Goal: Use online tool/utility: Use online tool/utility

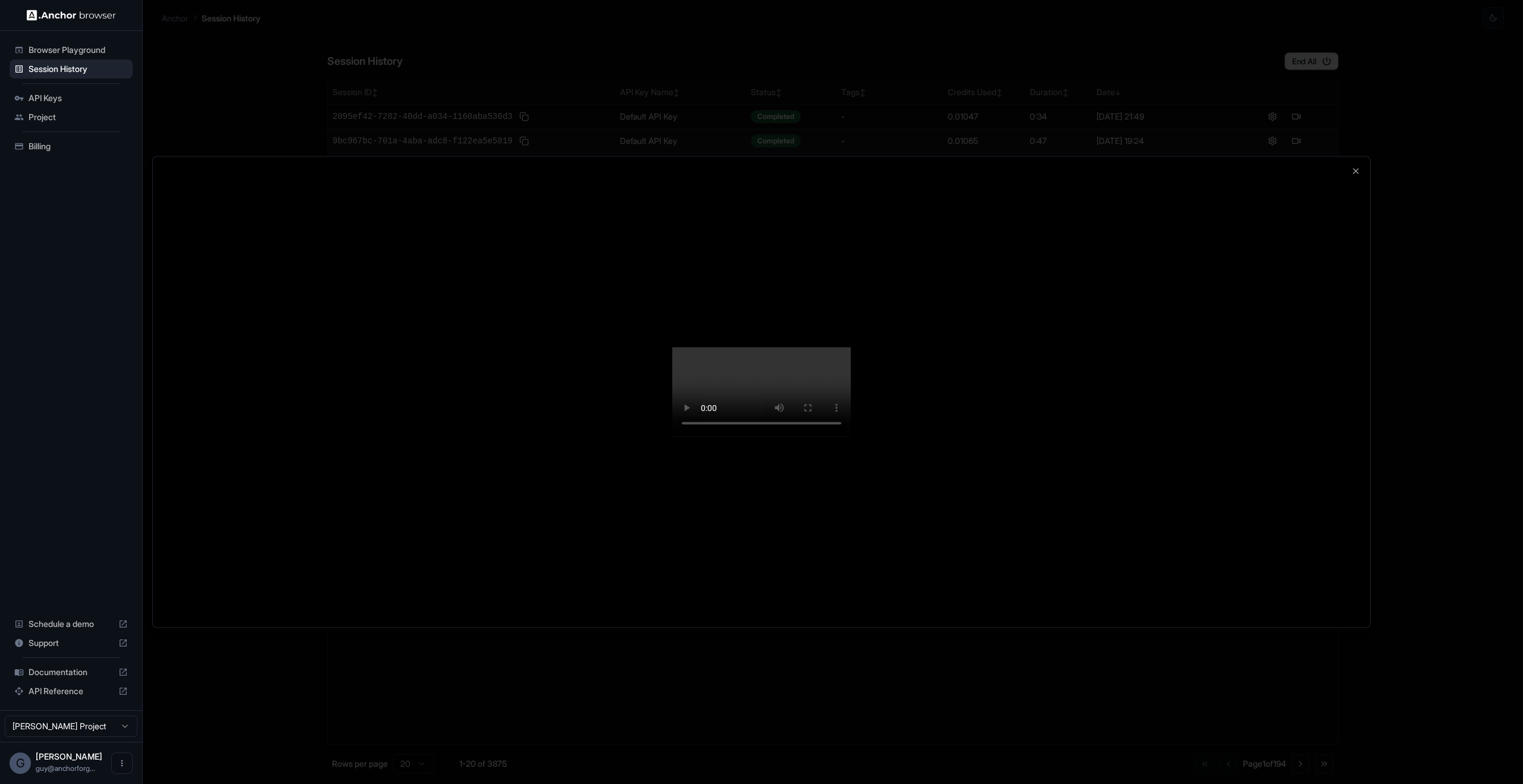
drag, startPoint x: 296, startPoint y: 128, endPoint x: 305, endPoint y: 103, distance: 26.6
click at [296, 157] on div at bounding box center [762, 392] width 1217 height 470
click at [346, 36] on div at bounding box center [762, 392] width 1523 height 784
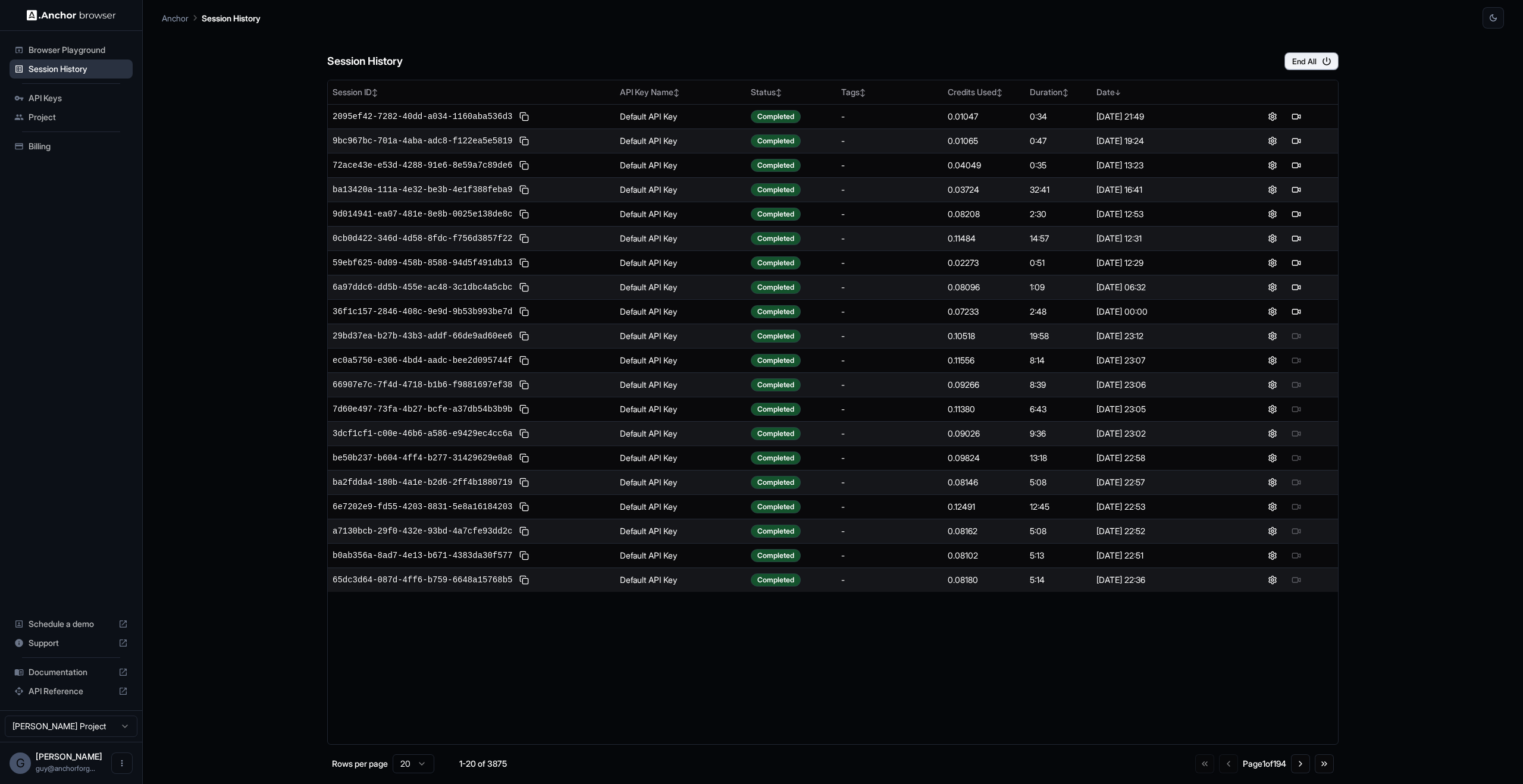
click at [56, 63] on span "Session History" at bounding box center [78, 69] width 100 height 12
click at [59, 53] on span "Browser Playground" at bounding box center [78, 50] width 100 height 12
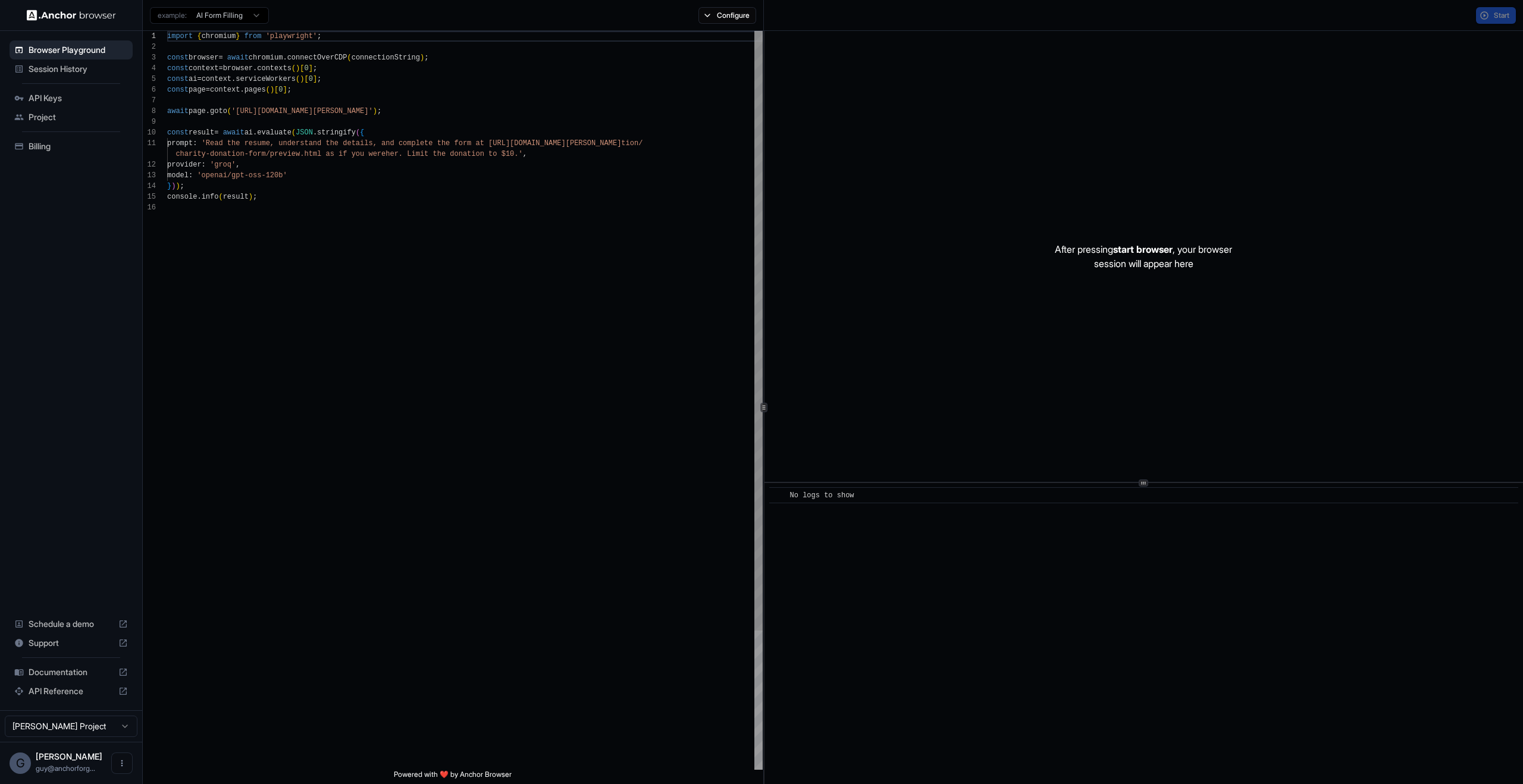
type textarea "**********"
drag, startPoint x: 382, startPoint y: 300, endPoint x: 370, endPoint y: 298, distance: 12.2
click at [382, 300] on div "import { chromium } from 'playwright' ; const browser = await chromium . connec…" at bounding box center [465, 485] width 595 height 910
click at [390, 426] on div "import { chromium } from 'playwright' ; const browser = await chromium . connec…" at bounding box center [465, 485] width 595 height 910
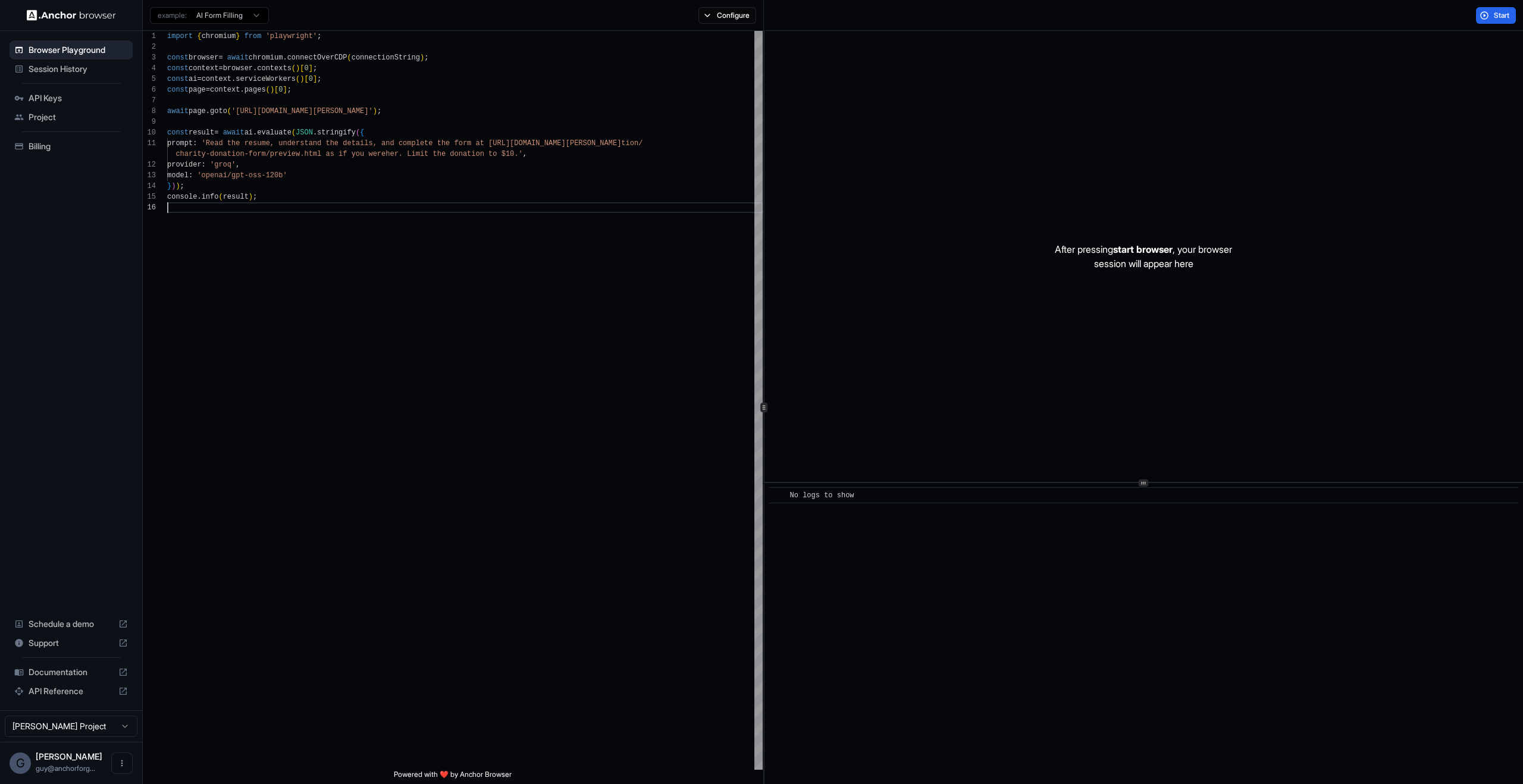
click at [1228, 346] on div "After pressing start browser , your browser session will appear here" at bounding box center [1144, 256] width 759 height 451
click at [1483, 20] on button "Start" at bounding box center [1496, 16] width 39 height 17
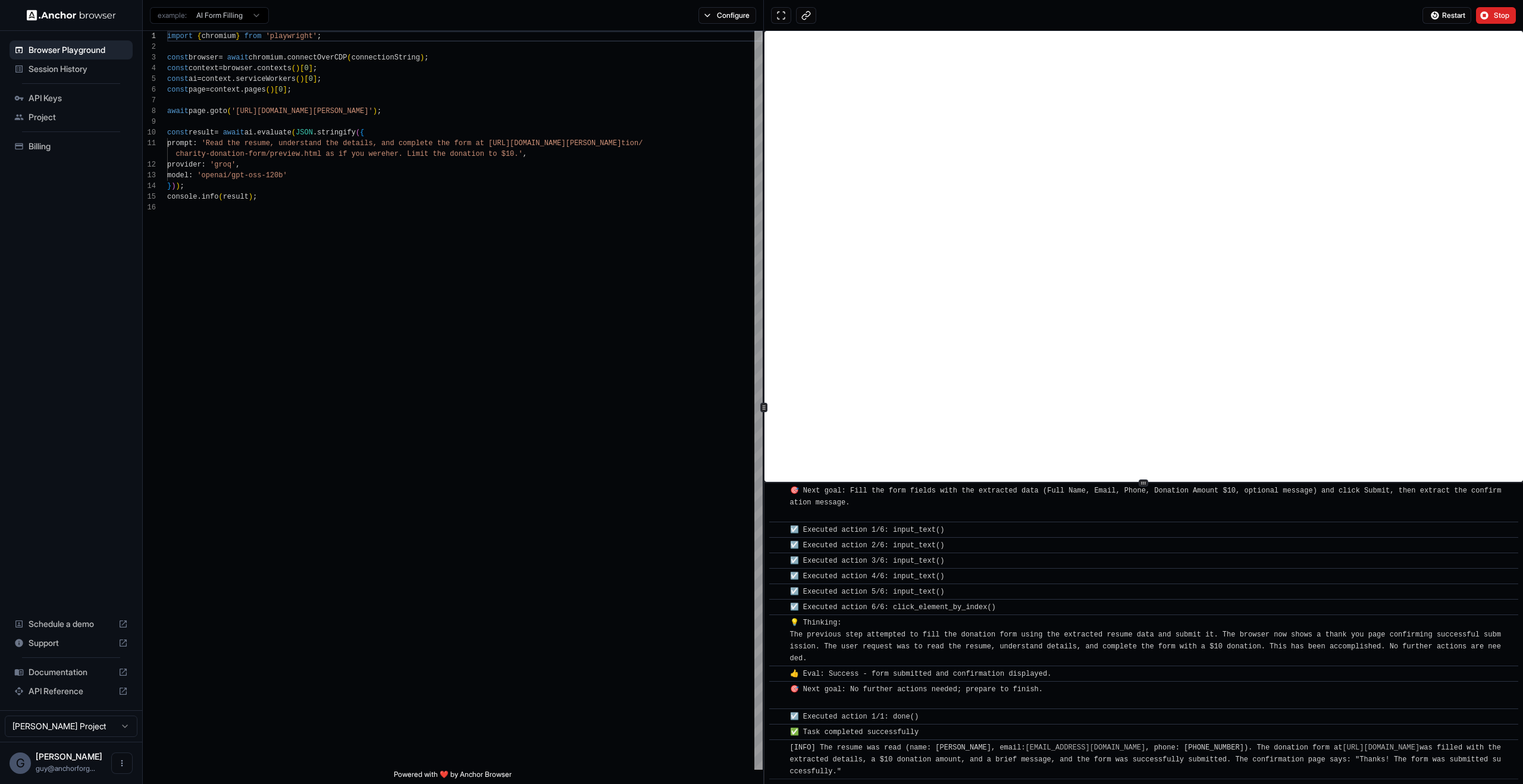
scroll to position [267, 0]
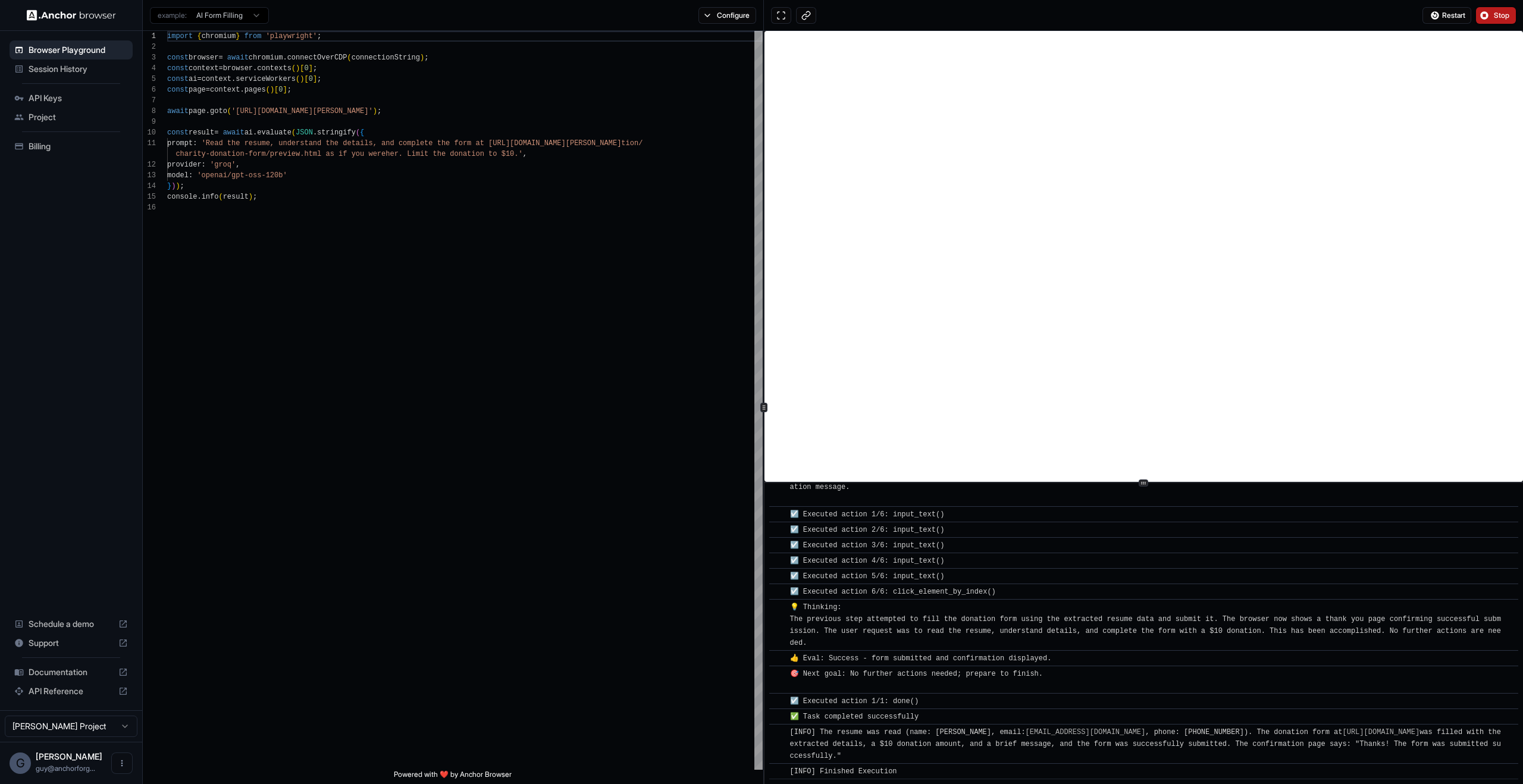
click at [1501, 13] on span "Stop" at bounding box center [1502, 15] width 17 height 9
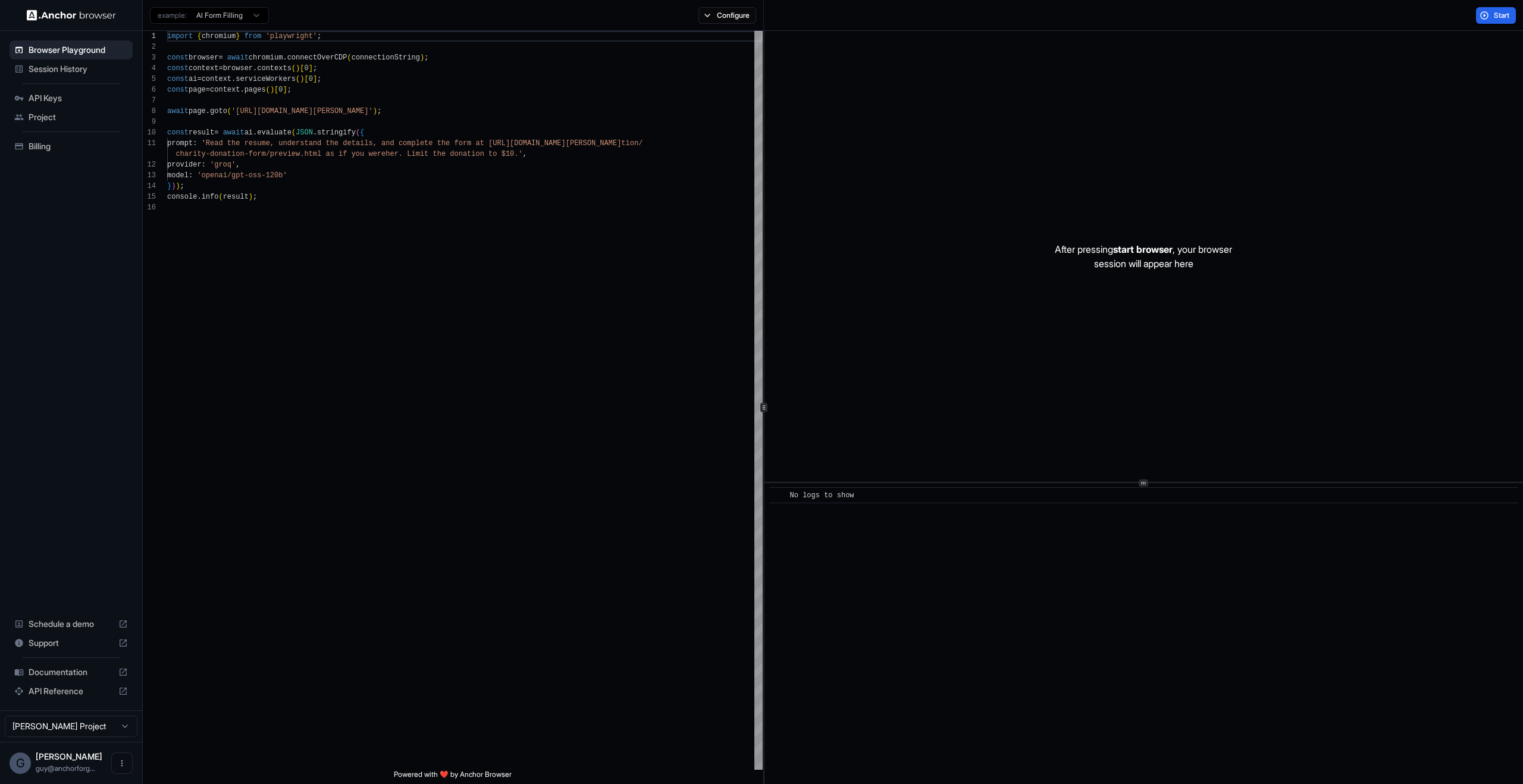
click at [46, 146] on span "Billing" at bounding box center [78, 146] width 100 height 12
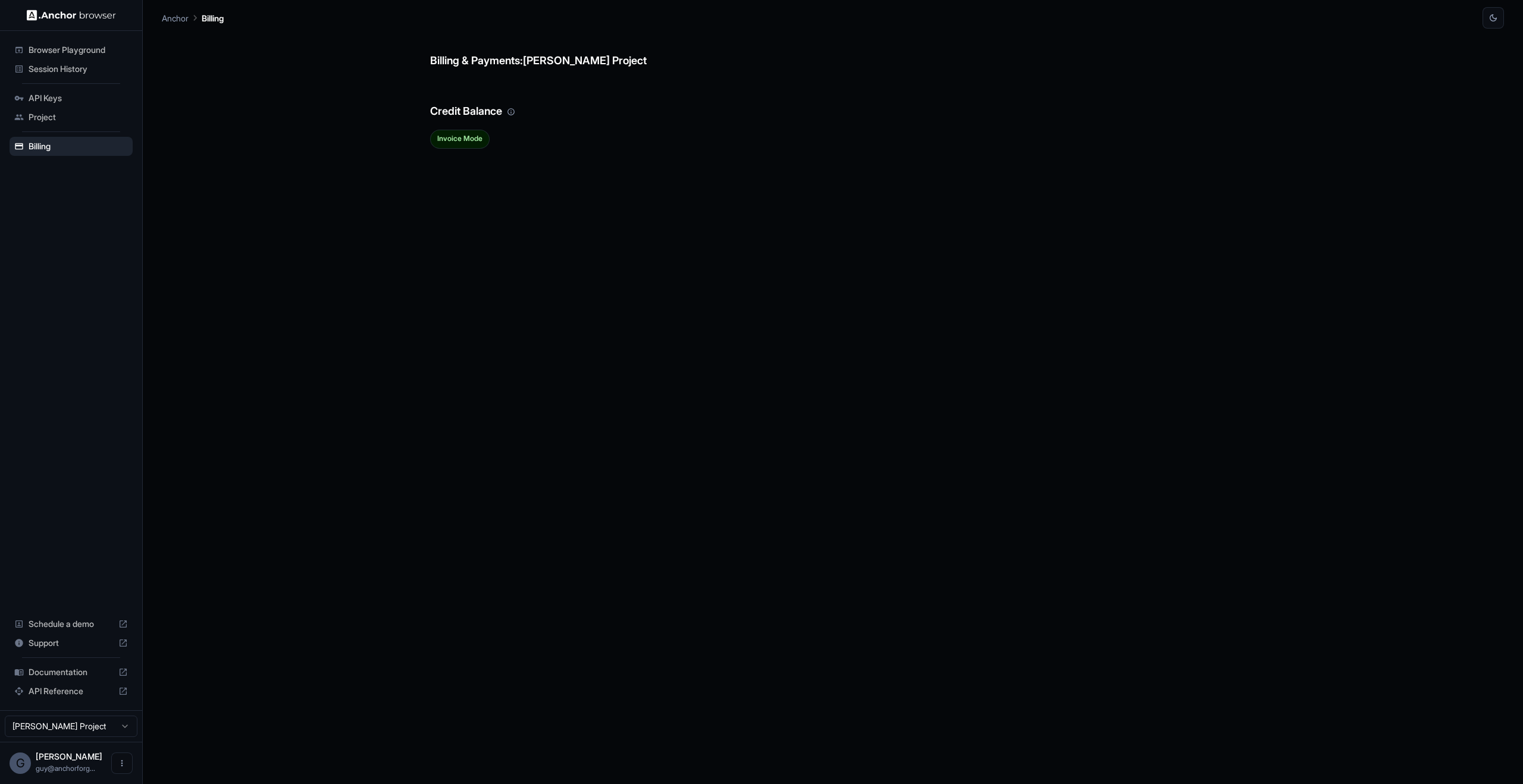
click at [90, 53] on span "Browser Playground" at bounding box center [78, 50] width 100 height 12
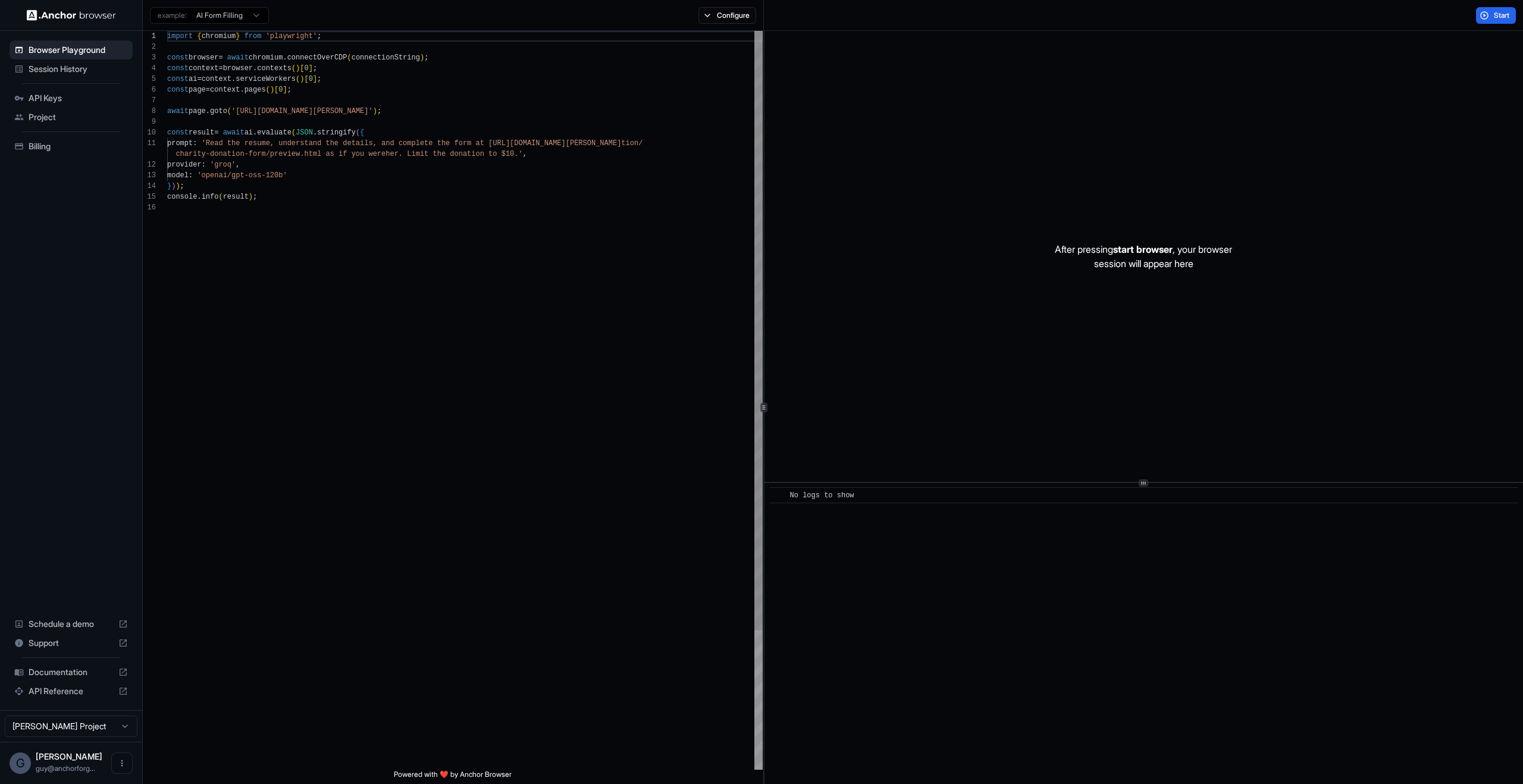
scroll to position [107, 0]
